Goal: Task Accomplishment & Management: Manage account settings

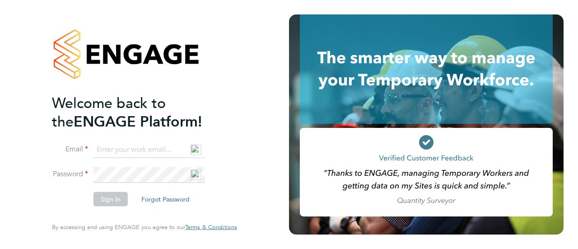
click at [123, 151] on input at bounding box center [149, 149] width 112 height 16
type input "[PERSON_NAME][EMAIL_ADDRESS][DOMAIN_NAME]"
click at [113, 204] on button "Sign In" at bounding box center [110, 199] width 34 height 14
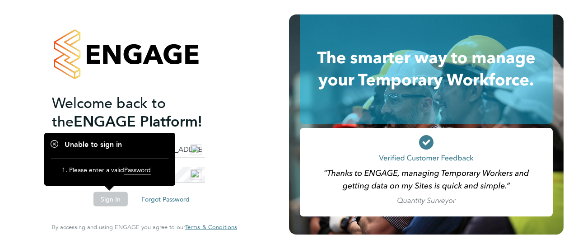
click at [206, 122] on h2 "Welcome back to the ENGAGE Platform!" at bounding box center [140, 111] width 176 height 37
click at [217, 195] on li "Sign In Forgot Password" at bounding box center [140, 203] width 176 height 23
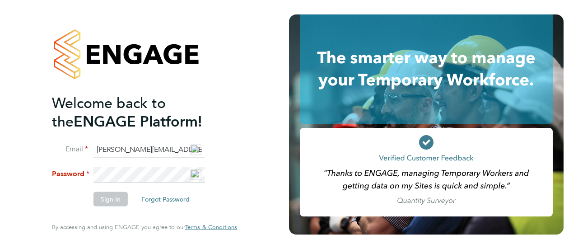
click at [137, 146] on input "[PERSON_NAME][EMAIL_ADDRESS][DOMAIN_NAME]" at bounding box center [149, 149] width 112 height 16
click at [113, 201] on button "Sign In" at bounding box center [110, 199] width 34 height 14
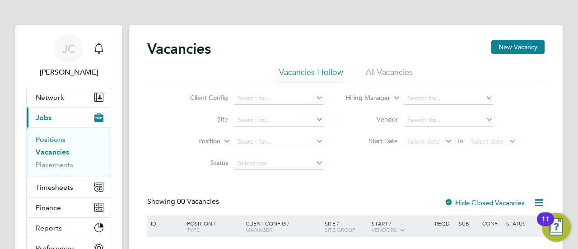
click at [59, 140] on link "Positions" at bounding box center [51, 139] width 30 height 9
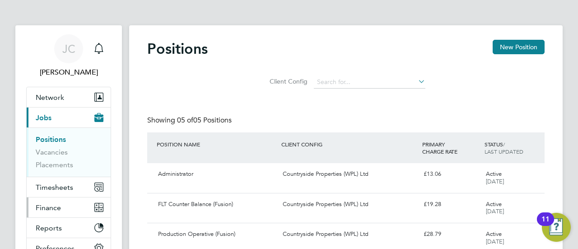
click at [65, 206] on button "Finance" at bounding box center [69, 207] width 84 height 20
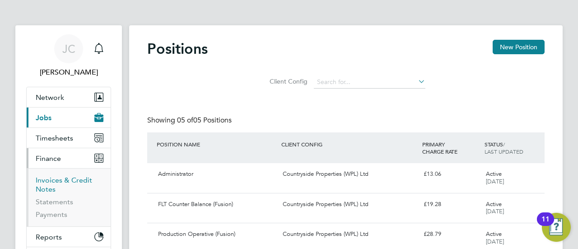
click at [65, 181] on link "Invoices & Credit Notes" at bounding box center [64, 185] width 56 height 18
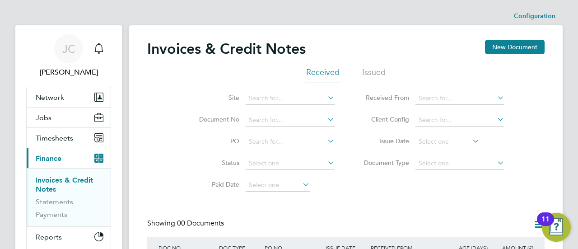
click at [369, 74] on li "Issued" at bounding box center [373, 75] width 23 height 16
